Goal: Task Accomplishment & Management: Manage account settings

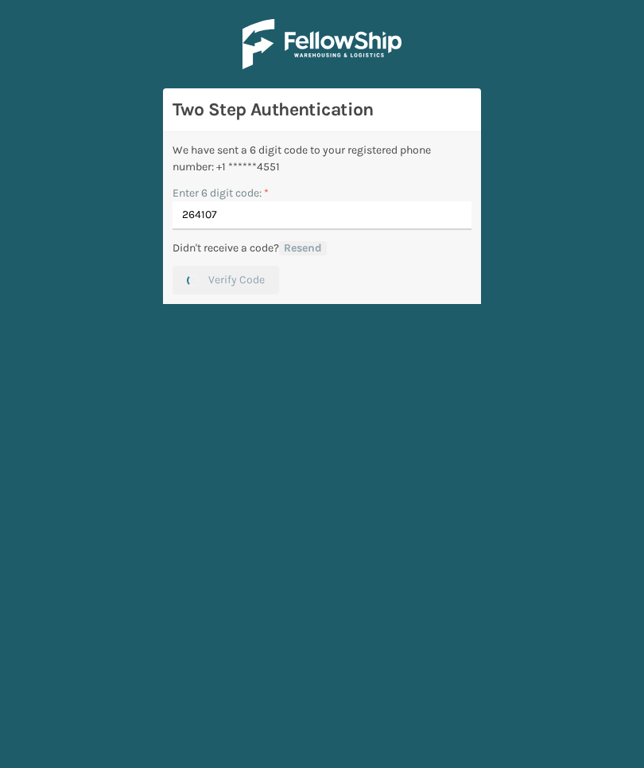
scroll to position [60, 0]
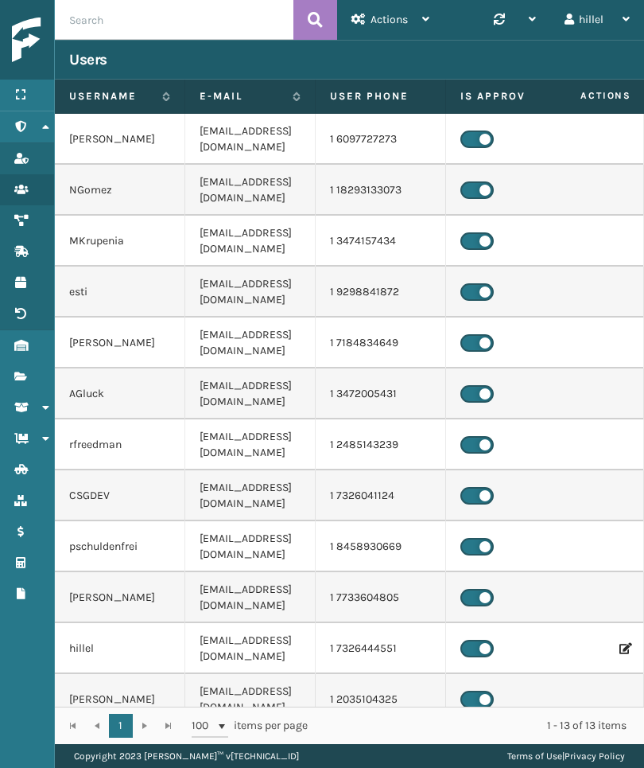
click at [45, 384] on link "Fulfillment Orders" at bounding box center [27, 376] width 54 height 31
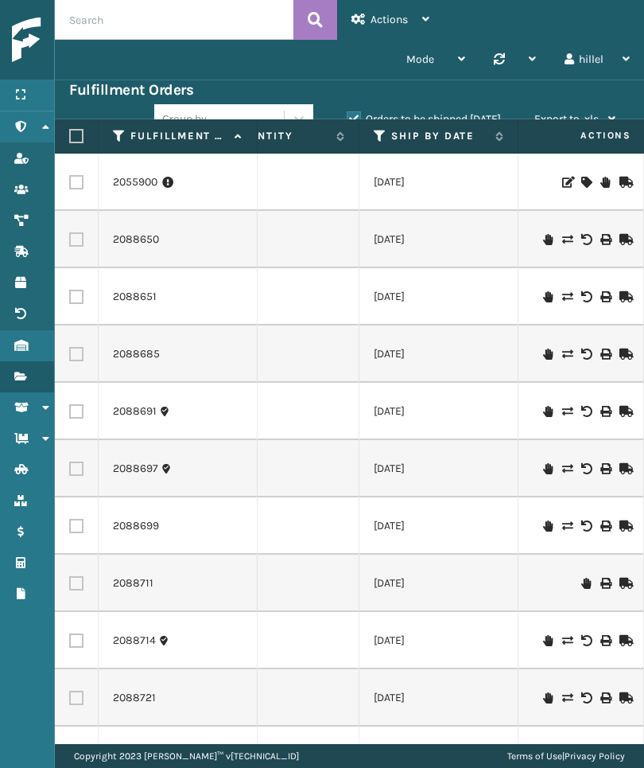
scroll to position [0, 242]
click at [378, 139] on icon at bounding box center [380, 136] width 13 height 14
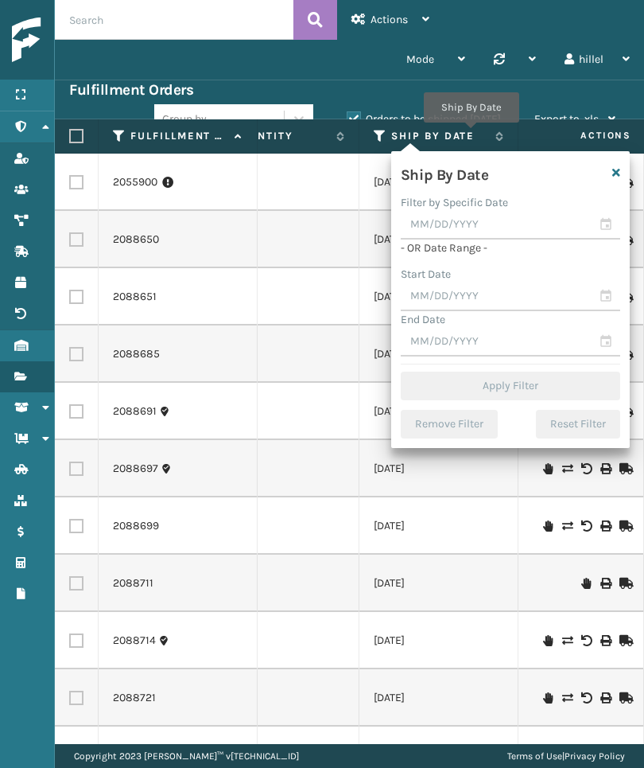
click at [471, 134] on label "Ship By Date" at bounding box center [439, 136] width 96 height 14
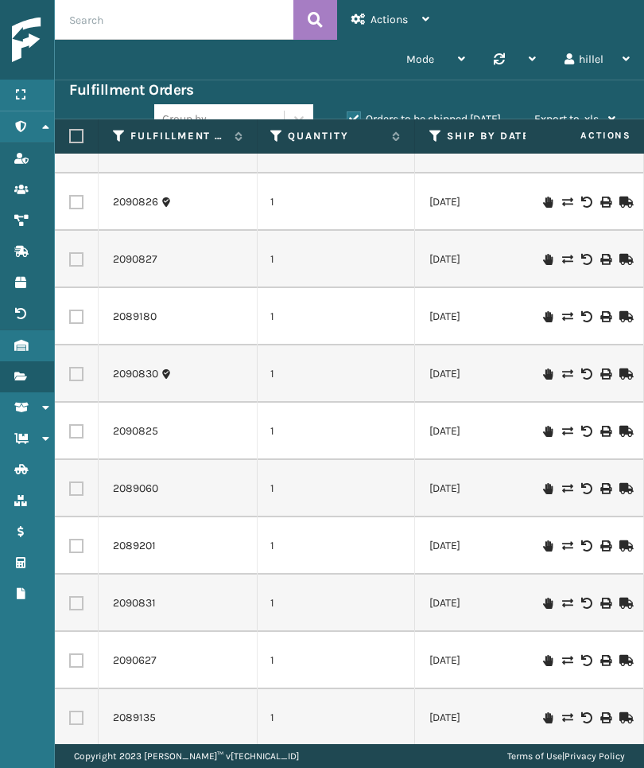
click at [531, 517] on td at bounding box center [584, 545] width 119 height 57
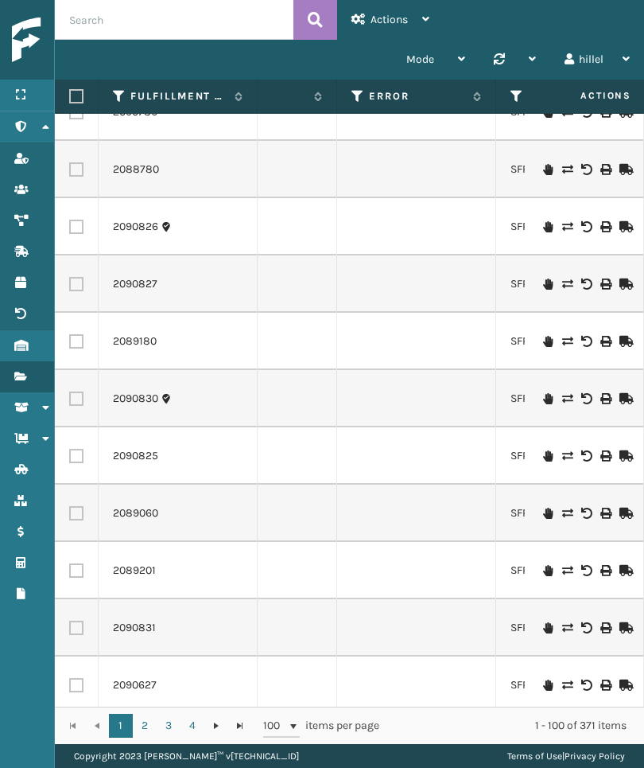
click at [354, 95] on icon at bounding box center [358, 96] width 13 height 14
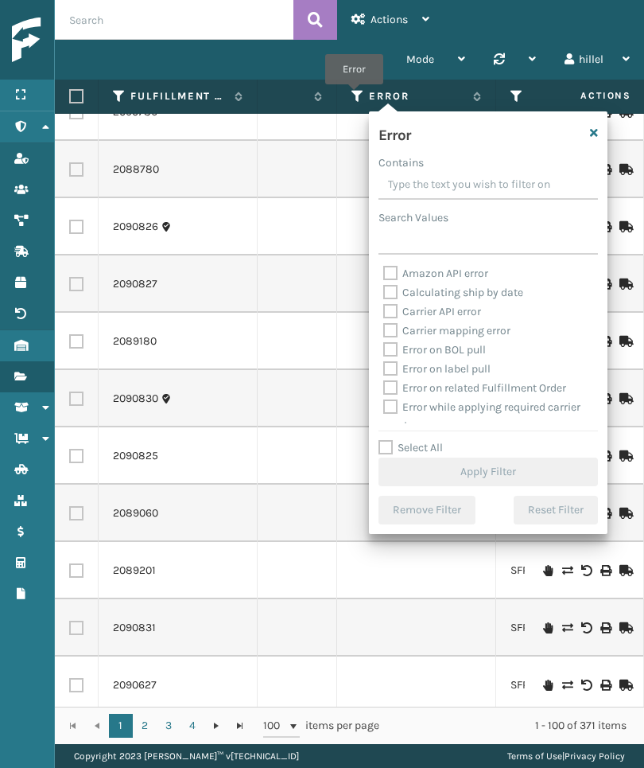
click at [426, 454] on label "Select All" at bounding box center [411, 448] width 64 height 14
click at [426, 440] on input "Select All" at bounding box center [498, 439] width 239 height 2
checkbox input "true"
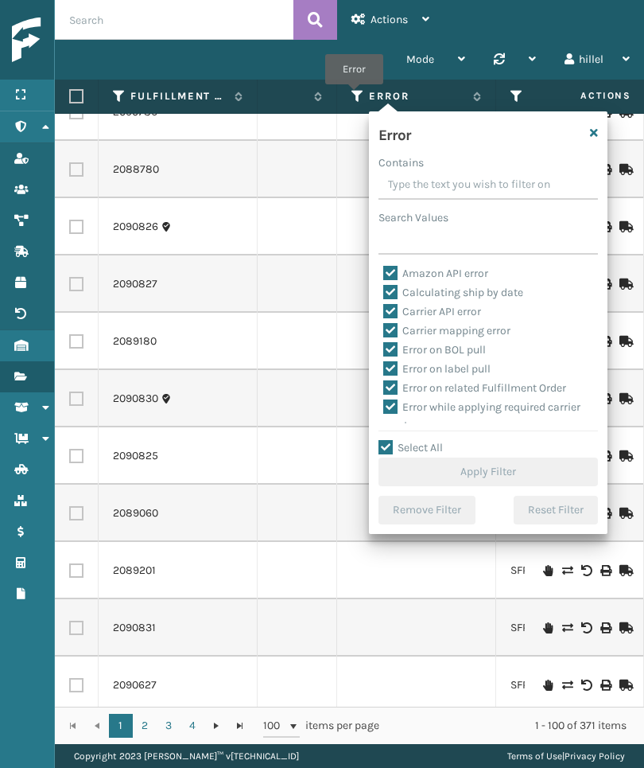
checkbox input "true"
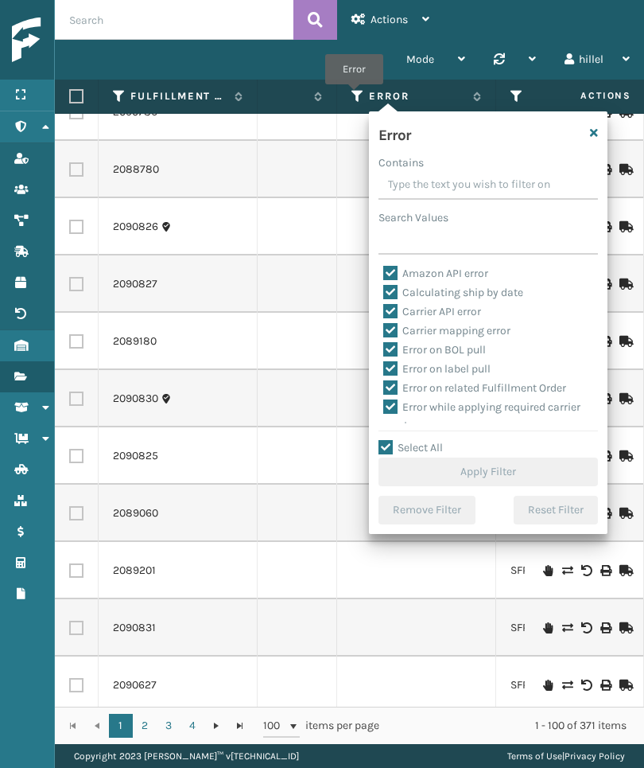
checkbox input "true"
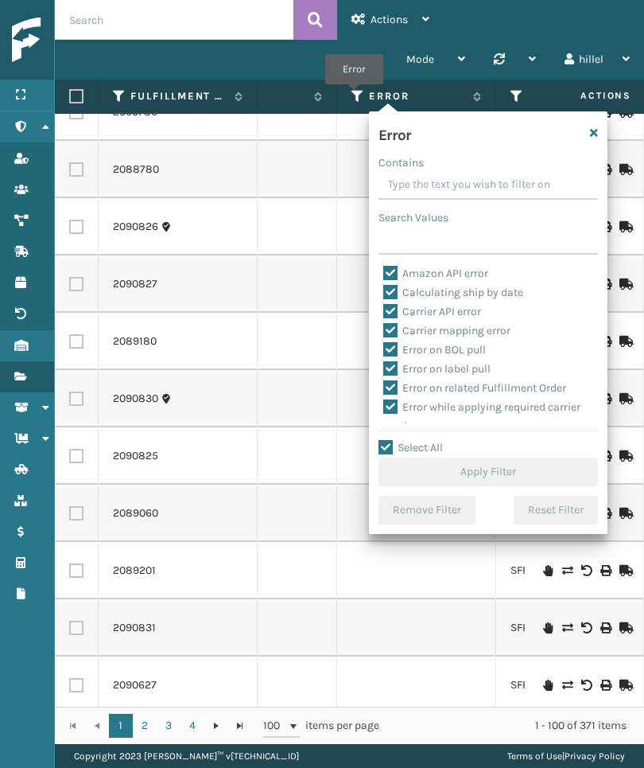
checkbox input "true"
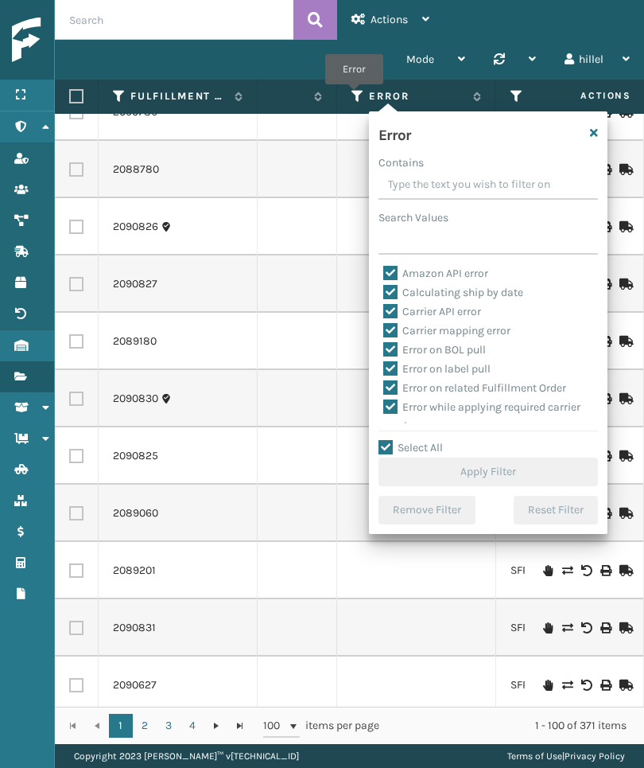
checkbox input "true"
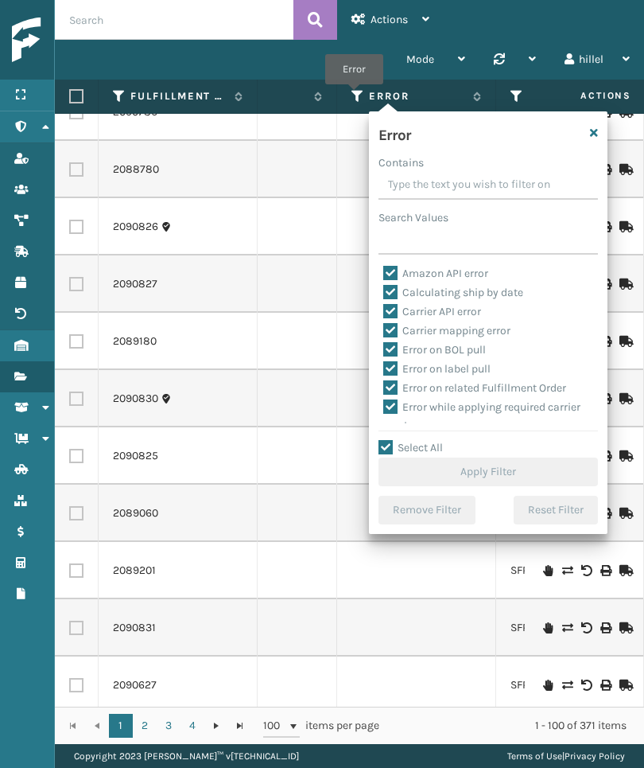
checkbox input "true"
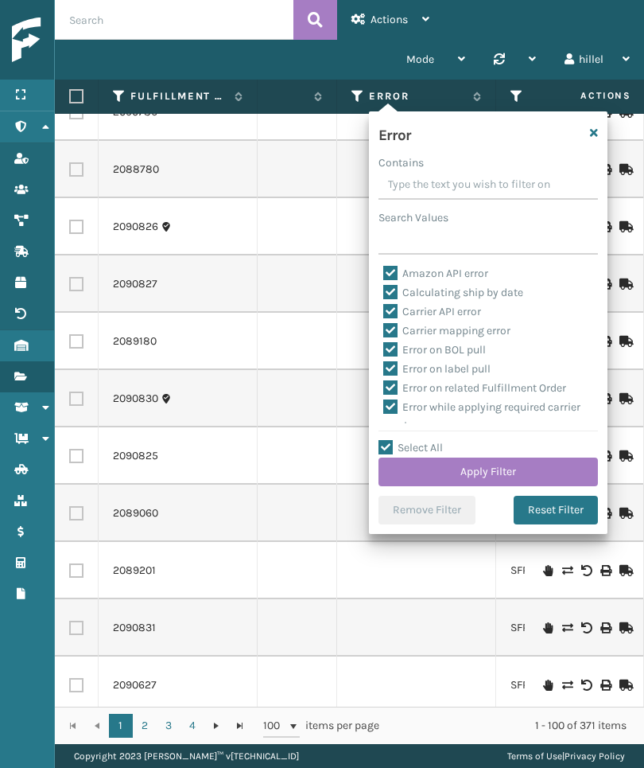
click at [538, 484] on button "Apply Filter" at bounding box center [489, 471] width 220 height 29
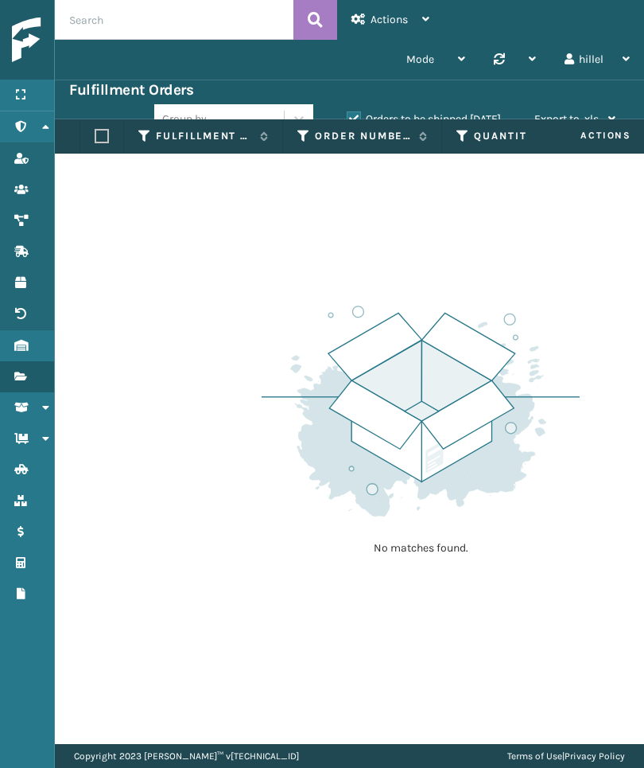
click at [491, 105] on div "Group by Orders to be shipped [DATE] Export to .xls Use ship by date Starting s…" at bounding box center [392, 119] width 476 height 40
click at [480, 117] on label "Orders to be shipped [DATE]" at bounding box center [424, 119] width 154 height 14
click at [348, 117] on input "Orders to be shipped [DATE]" at bounding box center [347, 115] width 1 height 10
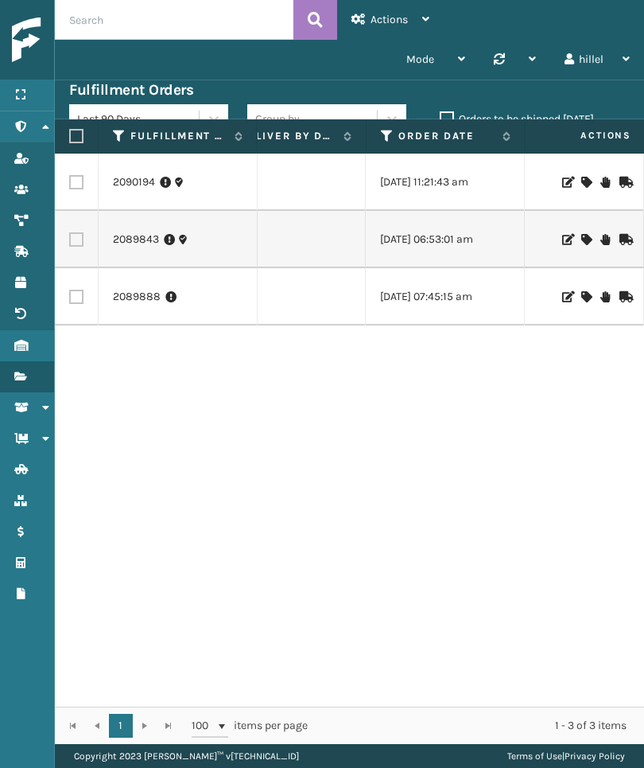
click at [138, 295] on link "2089888" at bounding box center [137, 297] width 48 height 16
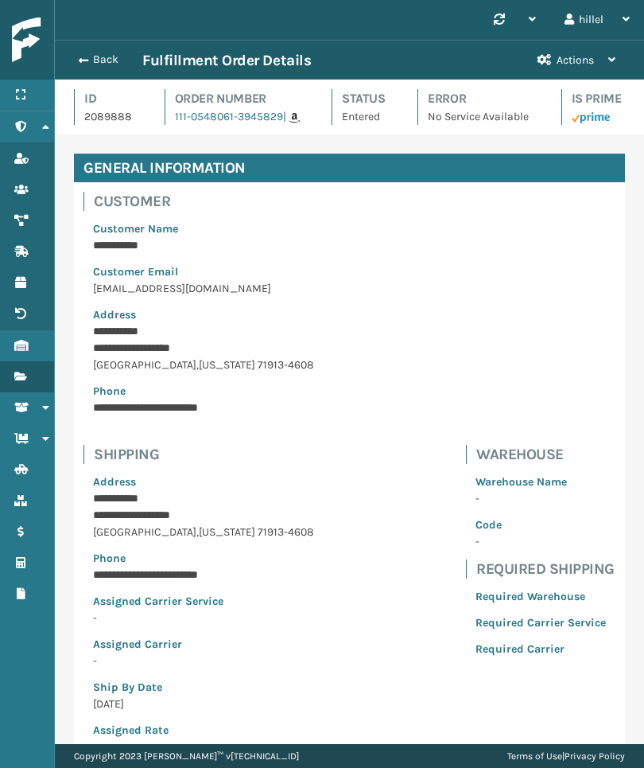
click at [599, 65] on button "Actions" at bounding box center [577, 60] width 107 height 39
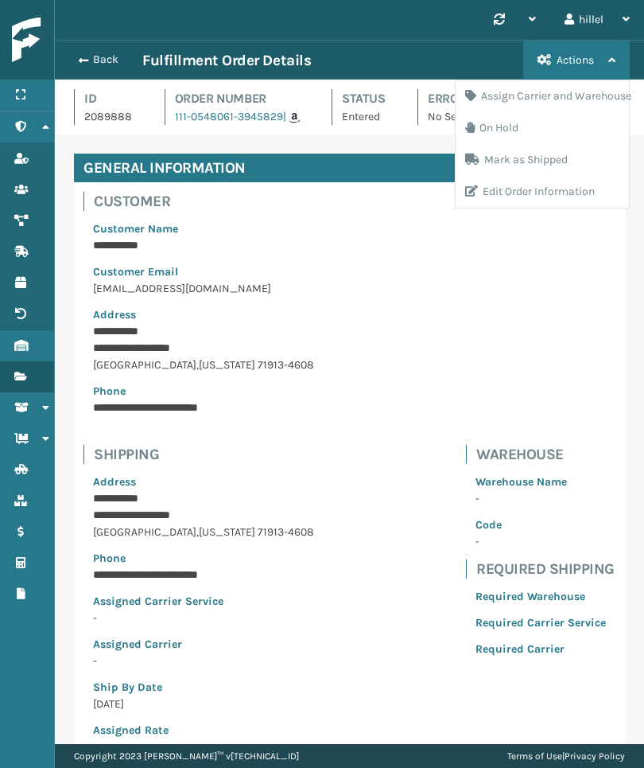
click at [580, 315] on div "**********" at bounding box center [349, 696] width 551 height 1028
click at [92, 60] on button "Back" at bounding box center [105, 60] width 73 height 14
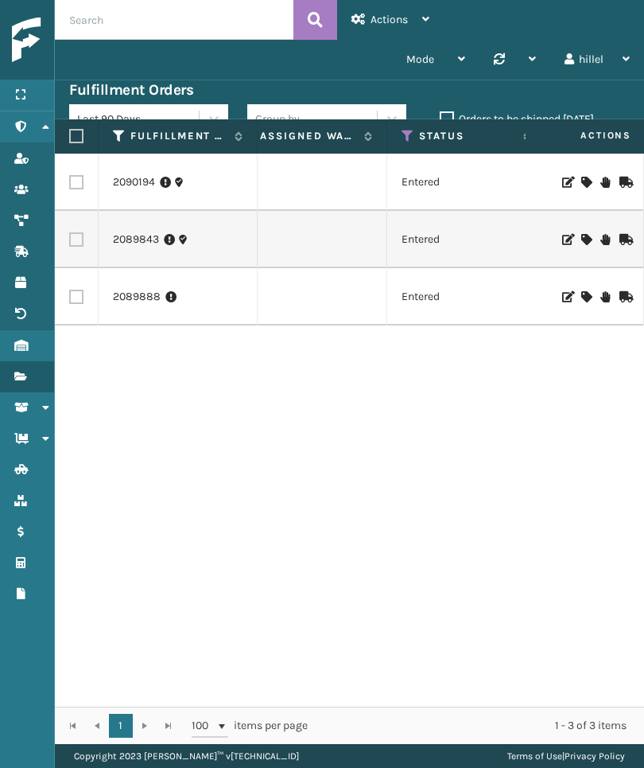
click at [134, 235] on link "2089843" at bounding box center [136, 240] width 46 height 16
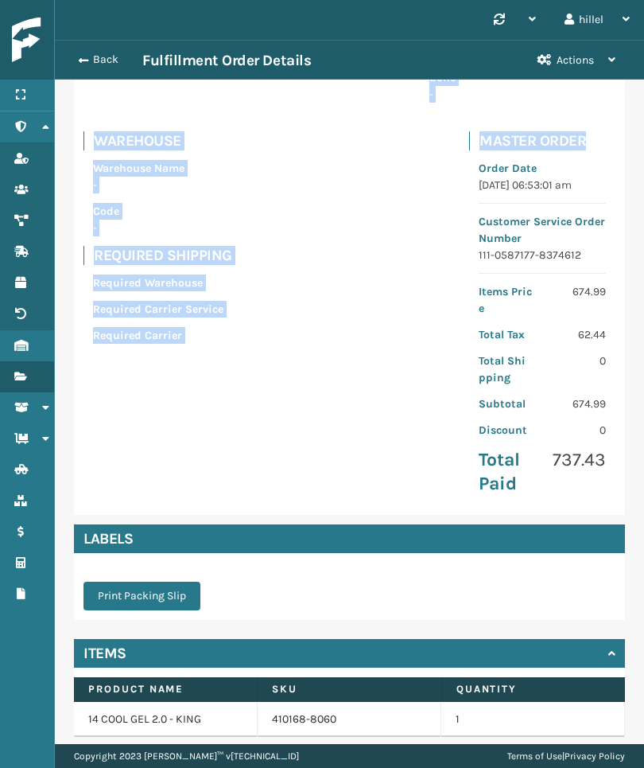
click at [559, 566] on div "Print Packing Slip" at bounding box center [349, 586] width 551 height 67
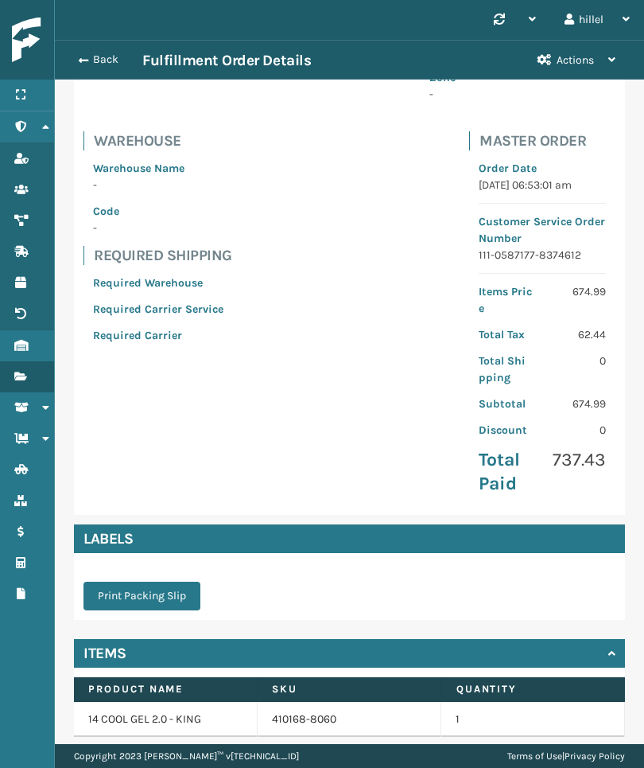
click at [604, 756] on div "View Activity" at bounding box center [349, 770] width 551 height 29
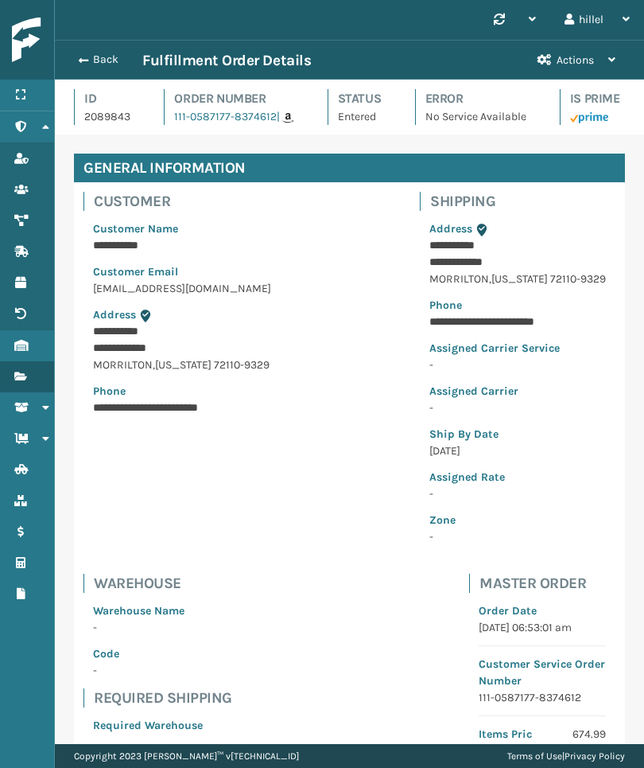
click at [101, 53] on button "Back" at bounding box center [105, 60] width 73 height 14
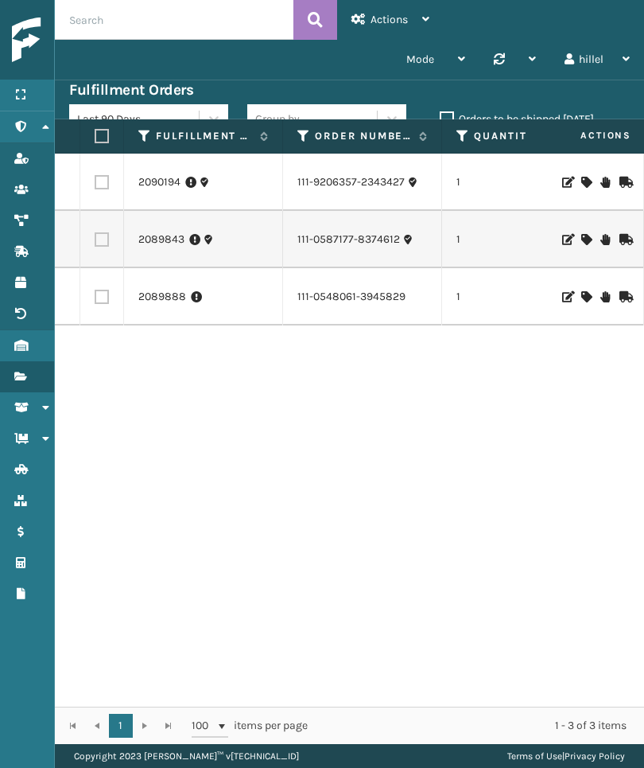
click at [598, 76] on div "hillel" at bounding box center [597, 60] width 65 height 40
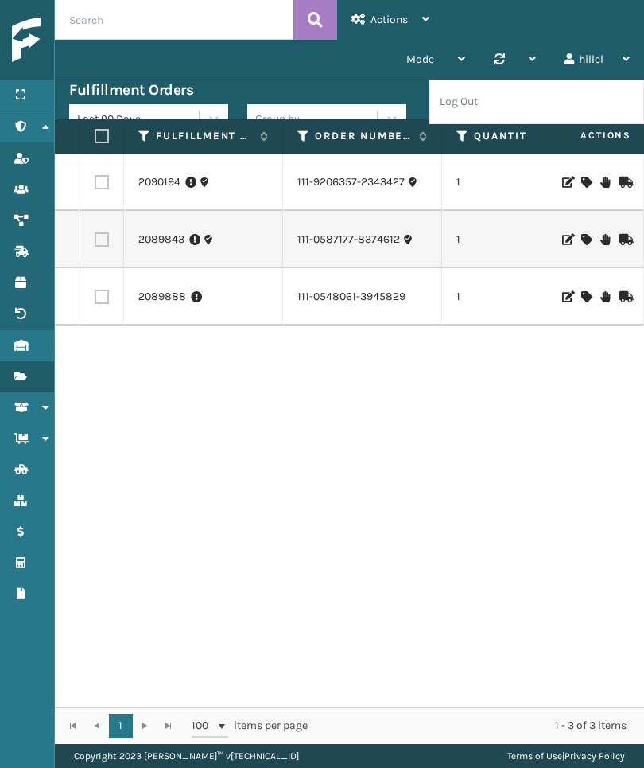
click at [594, 106] on li "Log Out" at bounding box center [536, 101] width 213 height 43
